Goal: Navigation & Orientation: Find specific page/section

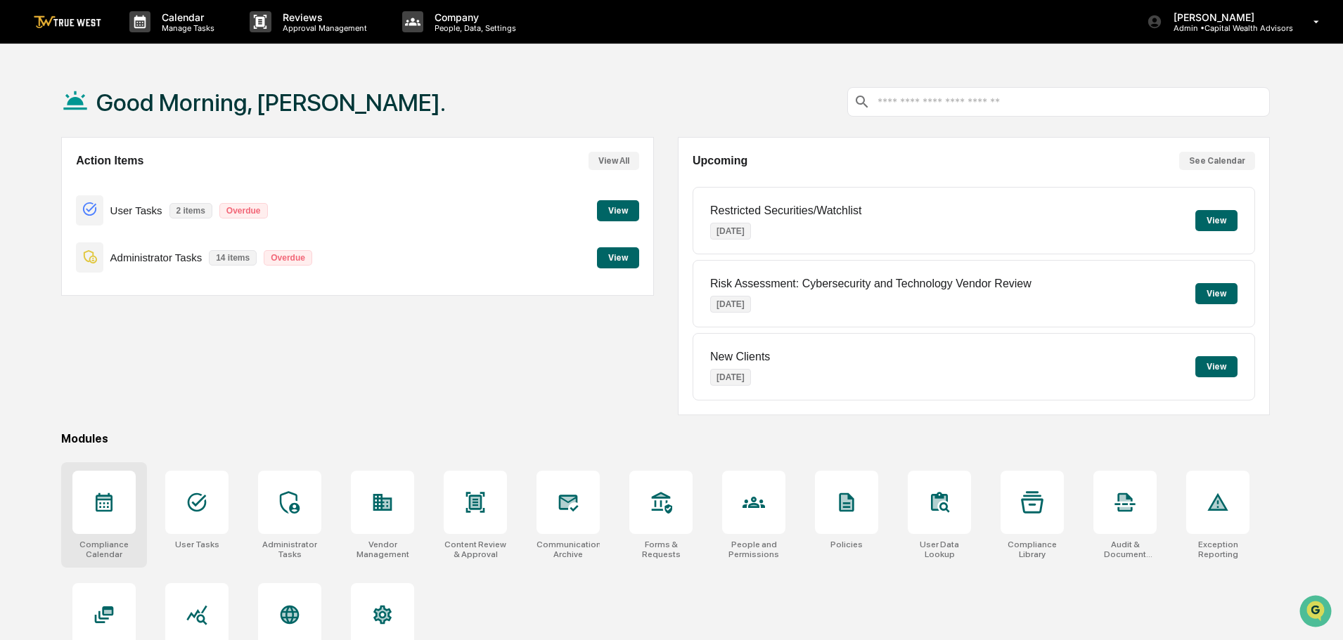
click at [108, 510] on icon at bounding box center [104, 502] width 22 height 22
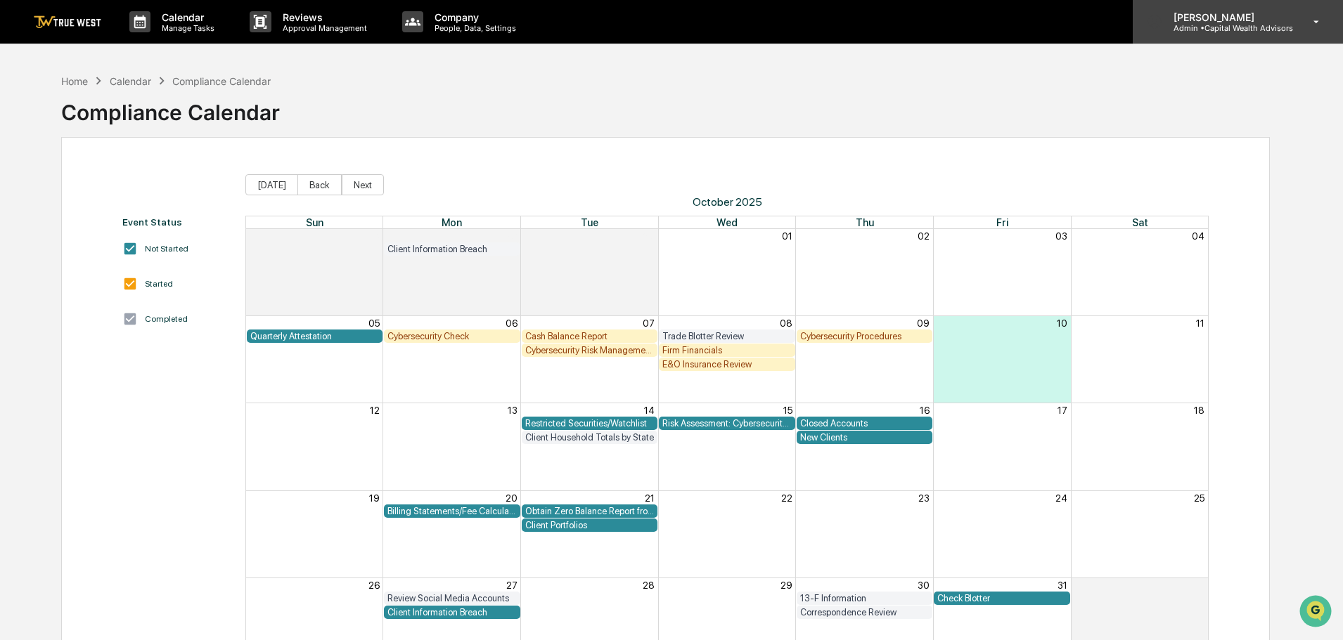
click at [1197, 25] on p "Admin • Capital Wealth Advisors" at bounding box center [1227, 28] width 131 height 10
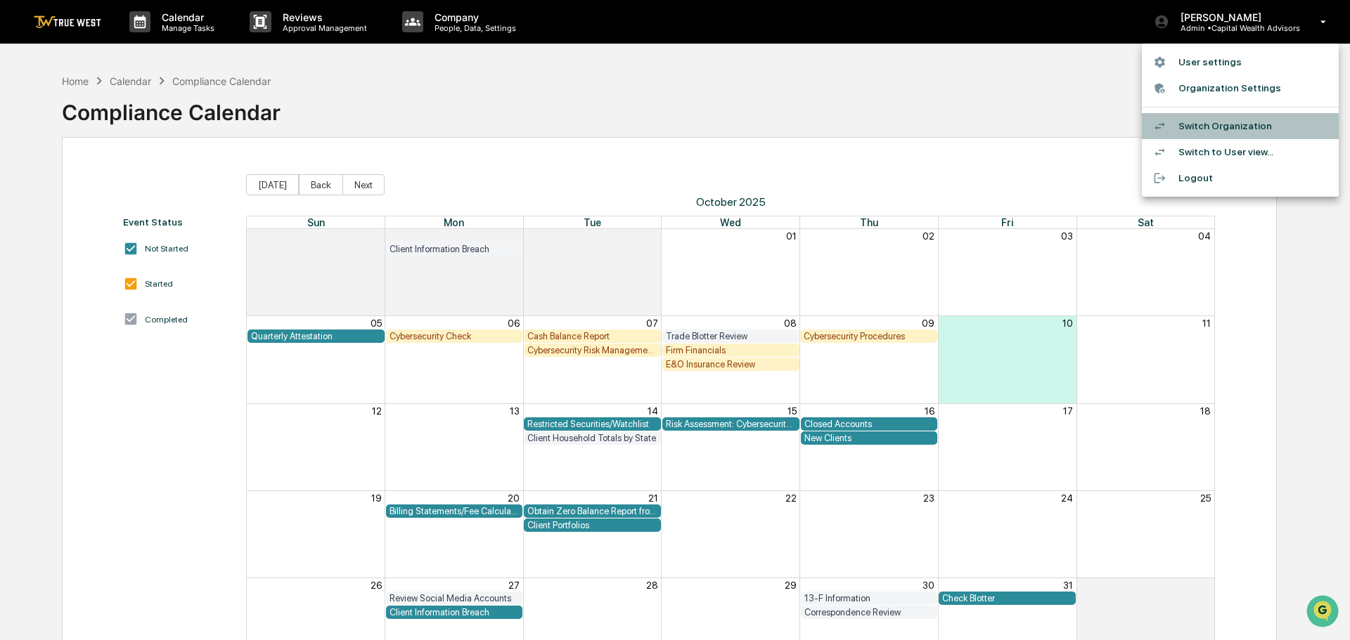
click at [1213, 122] on li "Switch Organization" at bounding box center [1240, 126] width 197 height 26
